Goal: Task Accomplishment & Management: Complete application form

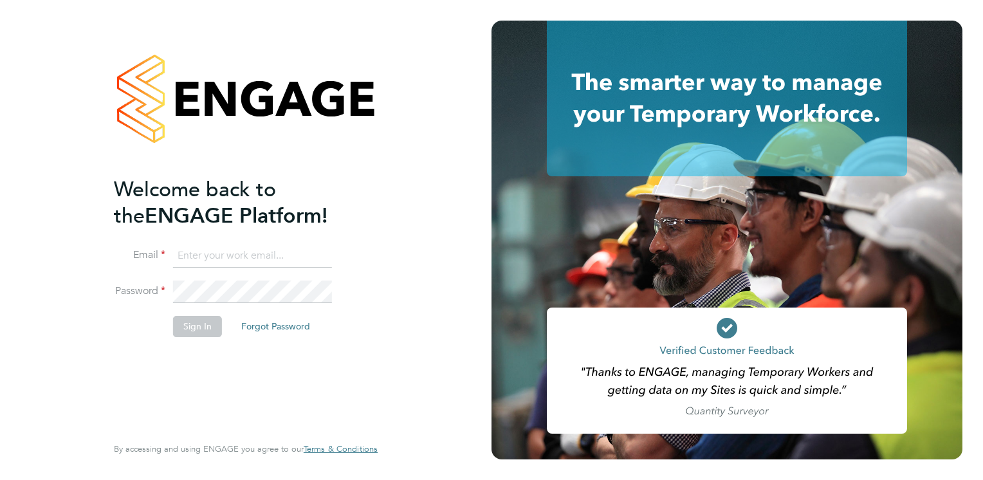
type input "[PERSON_NAME][EMAIL_ADDRESS][PERSON_NAME][DOMAIN_NAME]"
click at [190, 332] on button "Sign In" at bounding box center [197, 326] width 49 height 21
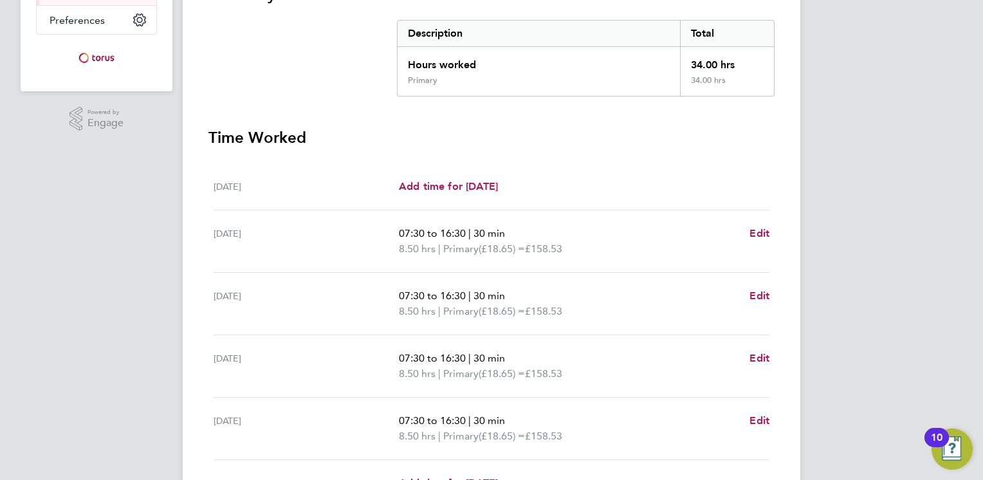
scroll to position [386, 0]
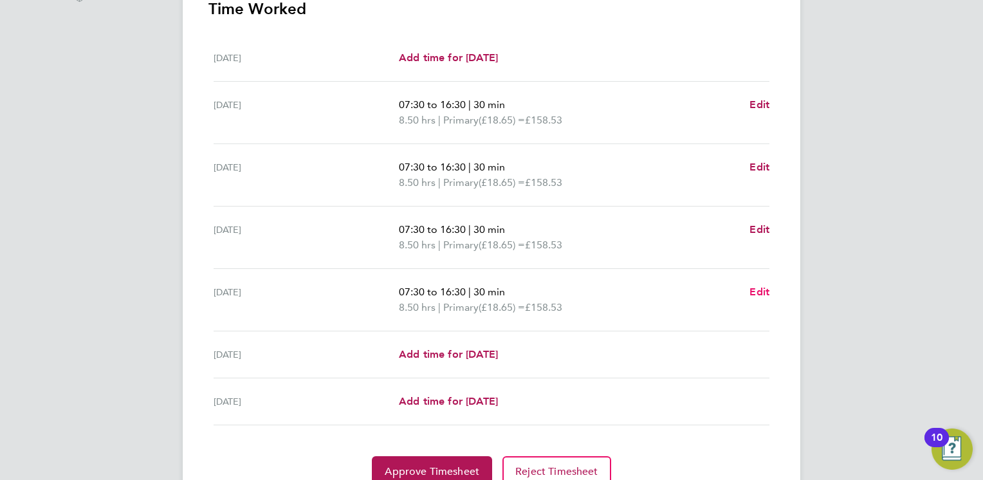
click at [750, 294] on span "Edit" at bounding box center [759, 291] width 20 height 12
select select "30"
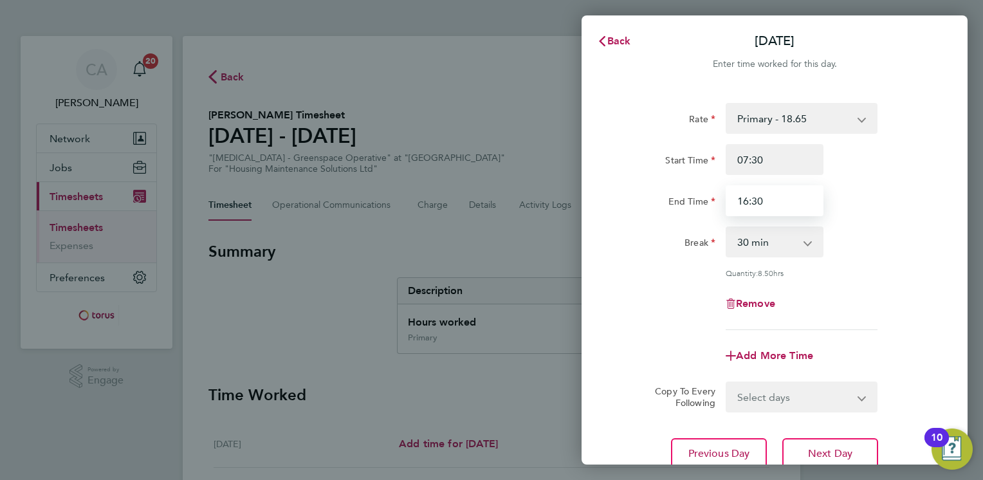
click at [763, 202] on input "16:30" at bounding box center [774, 200] width 98 height 31
type input "1"
type input "15:00"
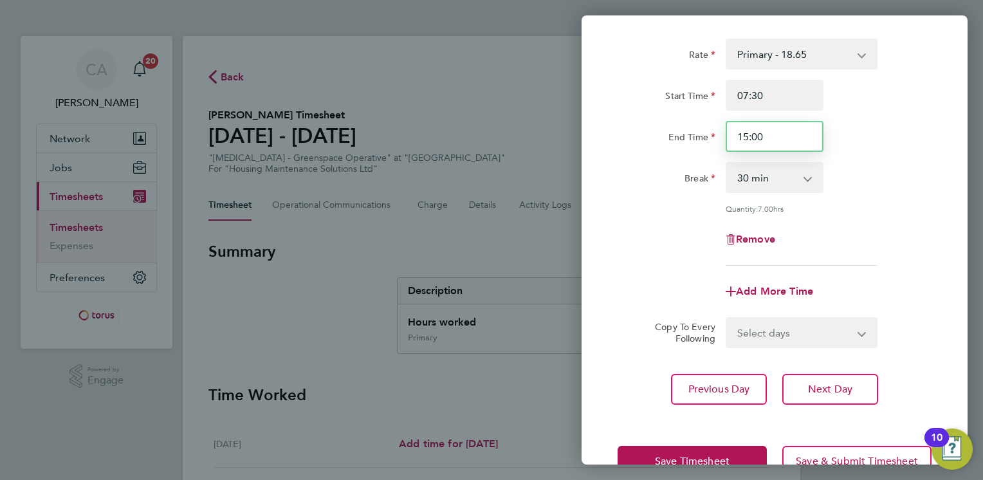
scroll to position [100, 0]
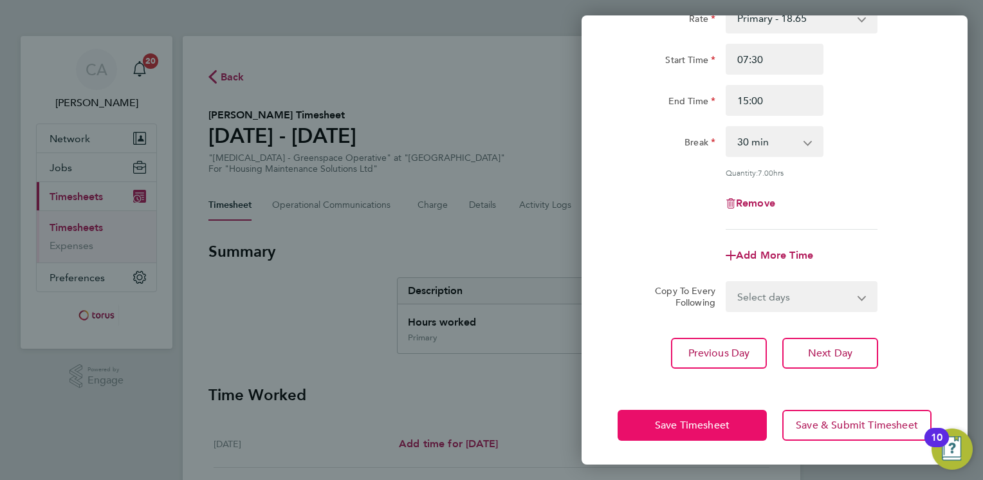
click at [713, 423] on span "Save Timesheet" at bounding box center [692, 425] width 75 height 13
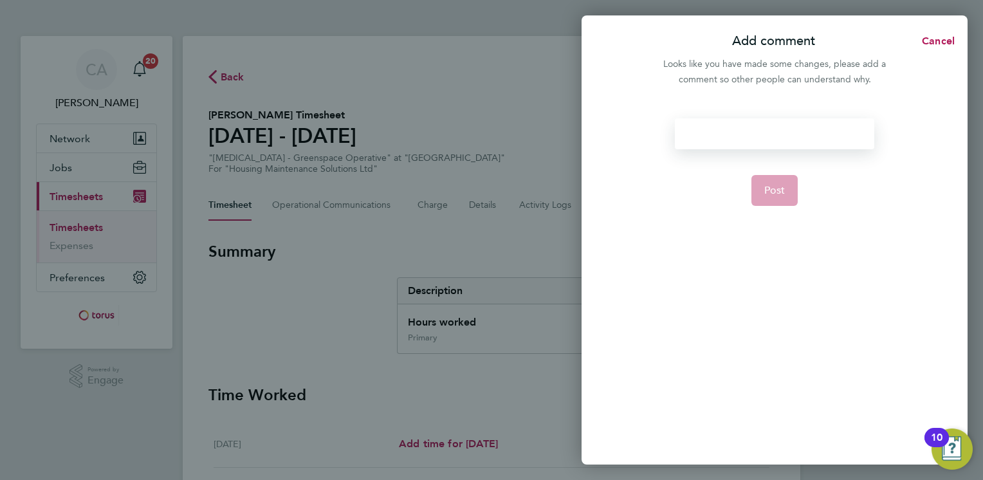
click at [770, 132] on div at bounding box center [774, 133] width 199 height 31
click at [772, 132] on div at bounding box center [774, 133] width 199 height 31
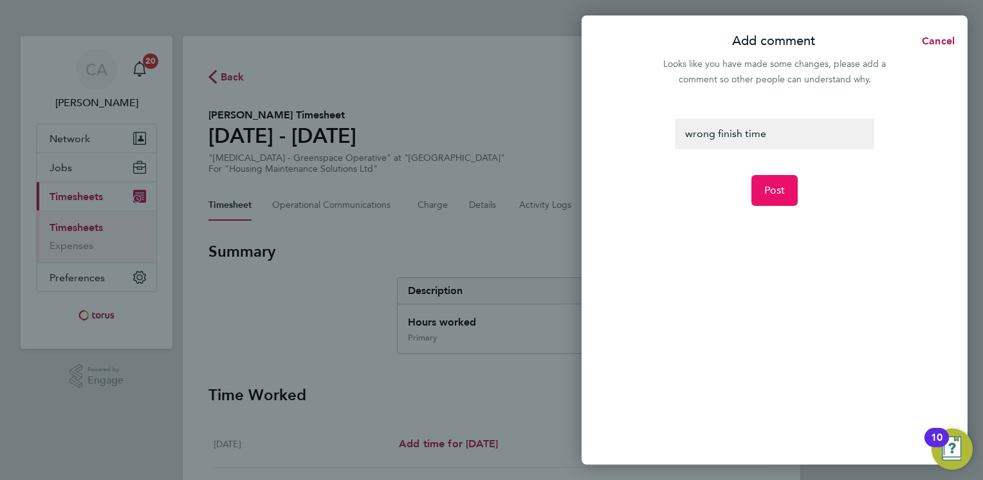
click at [759, 189] on button "Post" at bounding box center [774, 190] width 47 height 31
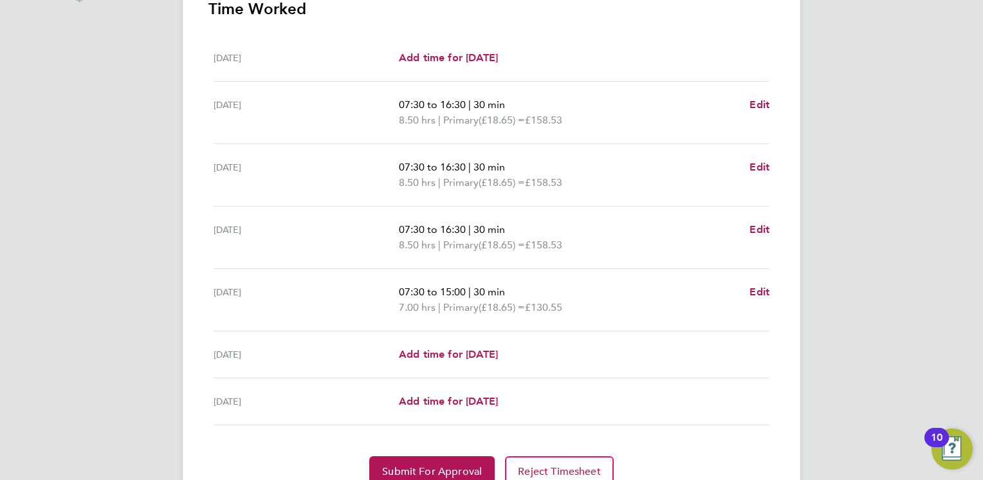
scroll to position [442, 0]
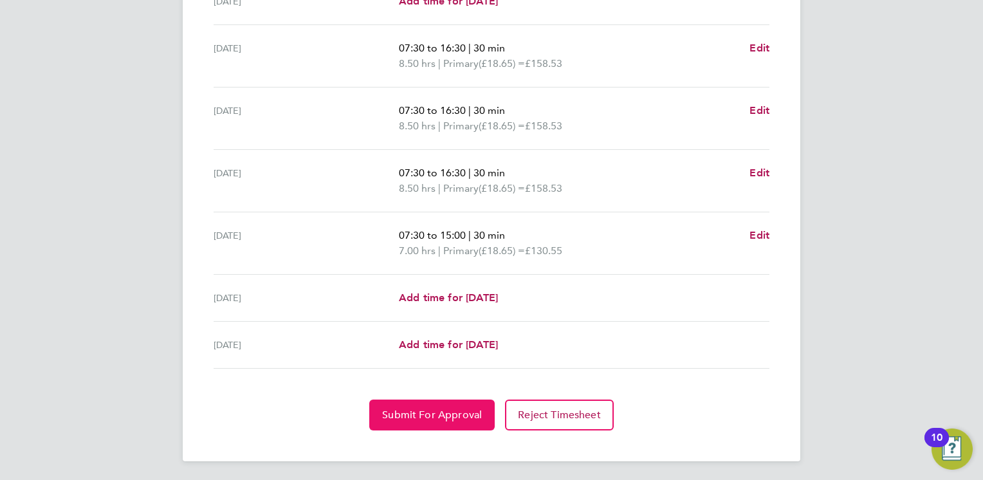
click at [453, 413] on span "Submit For Approval" at bounding box center [432, 414] width 100 height 13
click at [453, 413] on span "Approve Timesheet" at bounding box center [432, 414] width 95 height 13
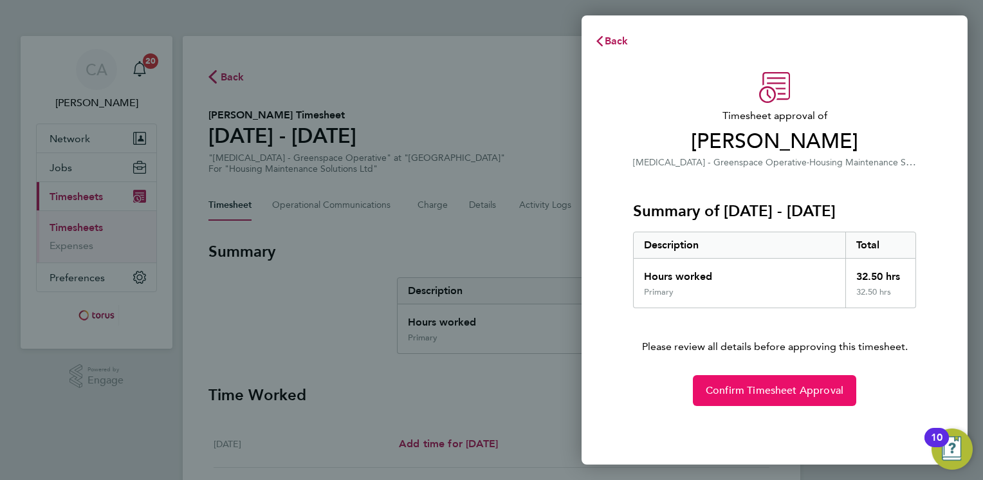
click at [712, 395] on span "Confirm Timesheet Approval" at bounding box center [774, 390] width 138 height 13
